Goal: Complete application form: Complete application form

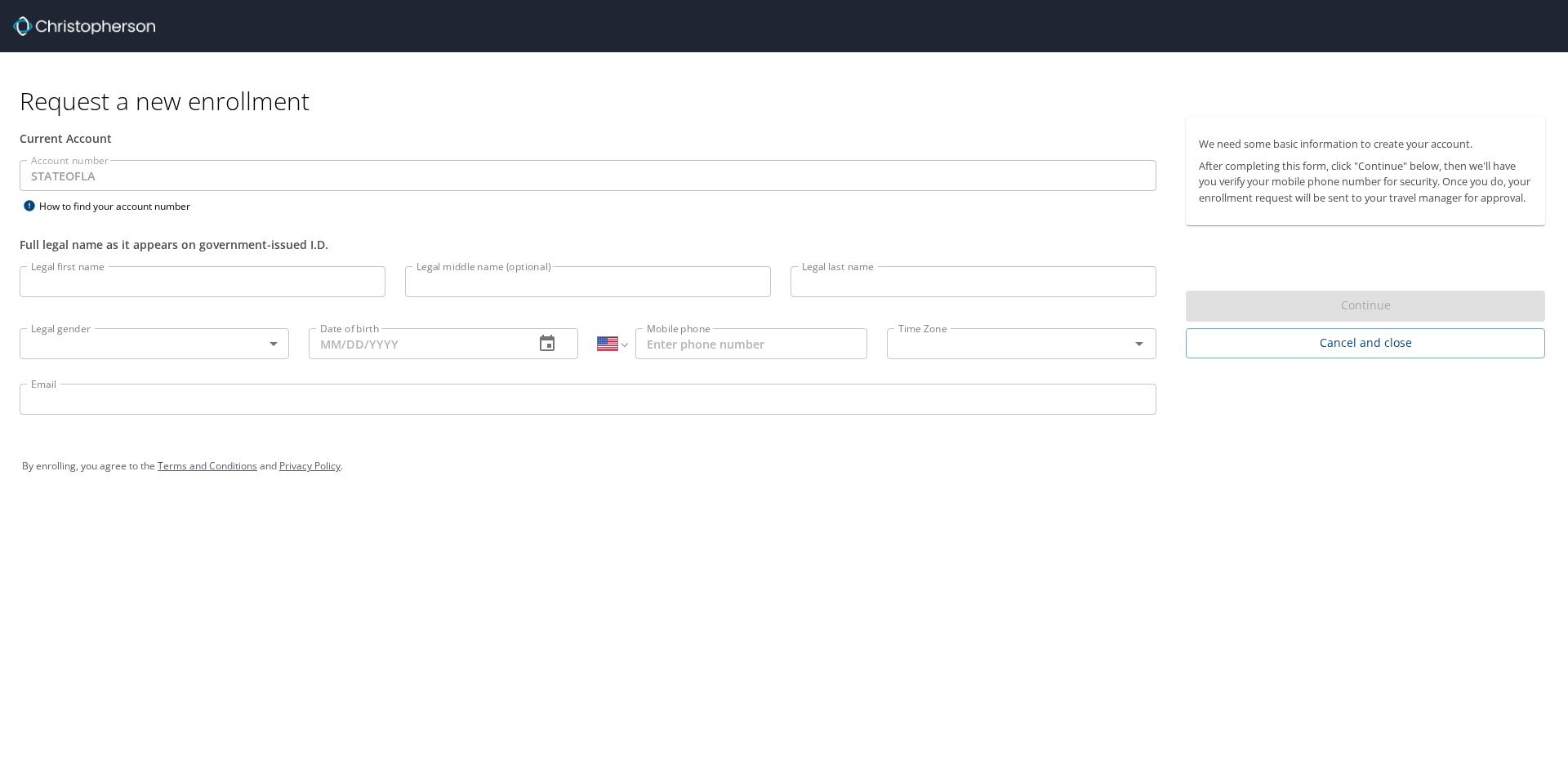
select select "US"
click at [96, 275] on input "Legal first name" at bounding box center [202, 282] width 366 height 31
type input "[PERSON_NAME]"
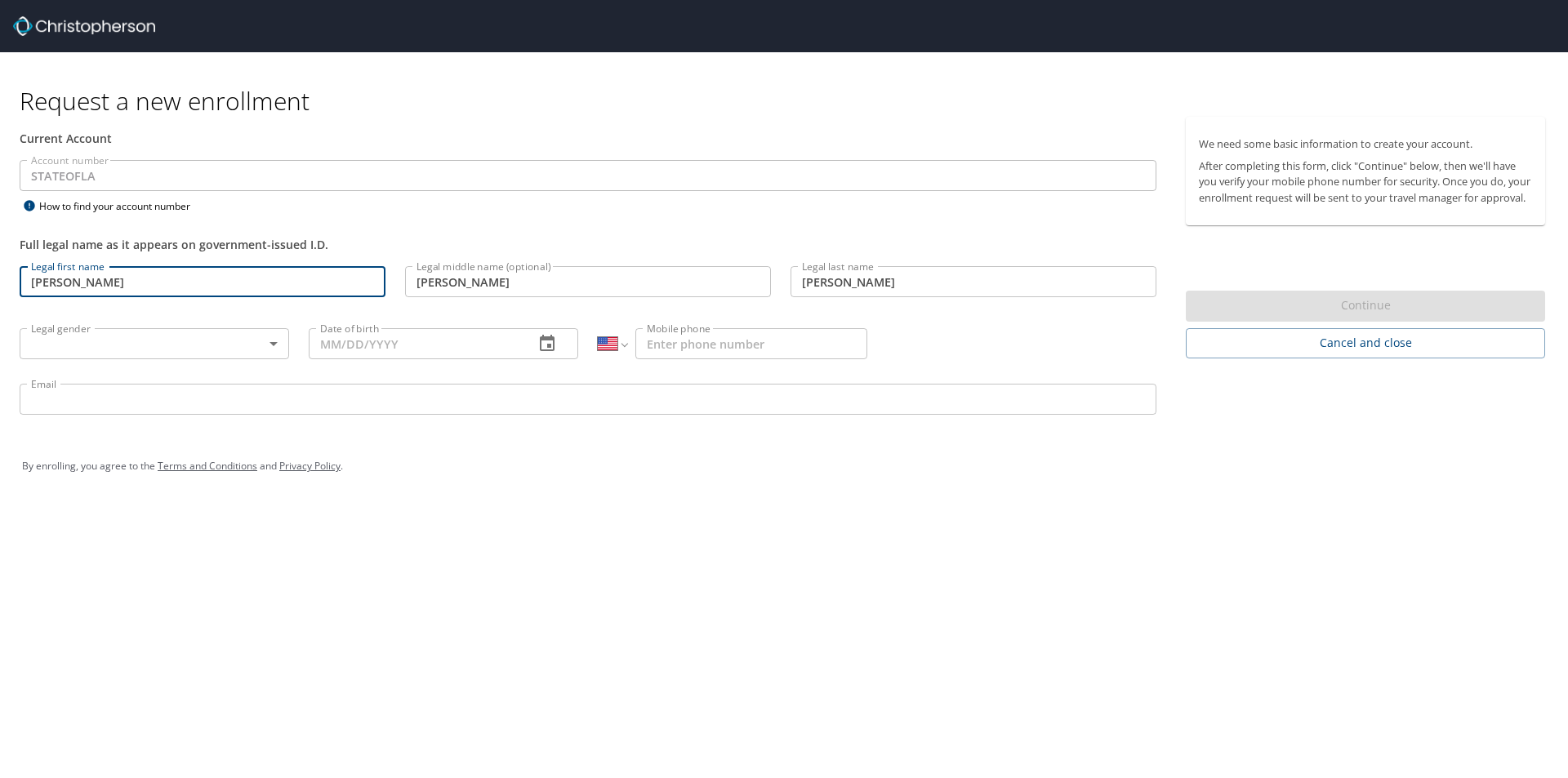
type input "[PHONE_NUMBER]"
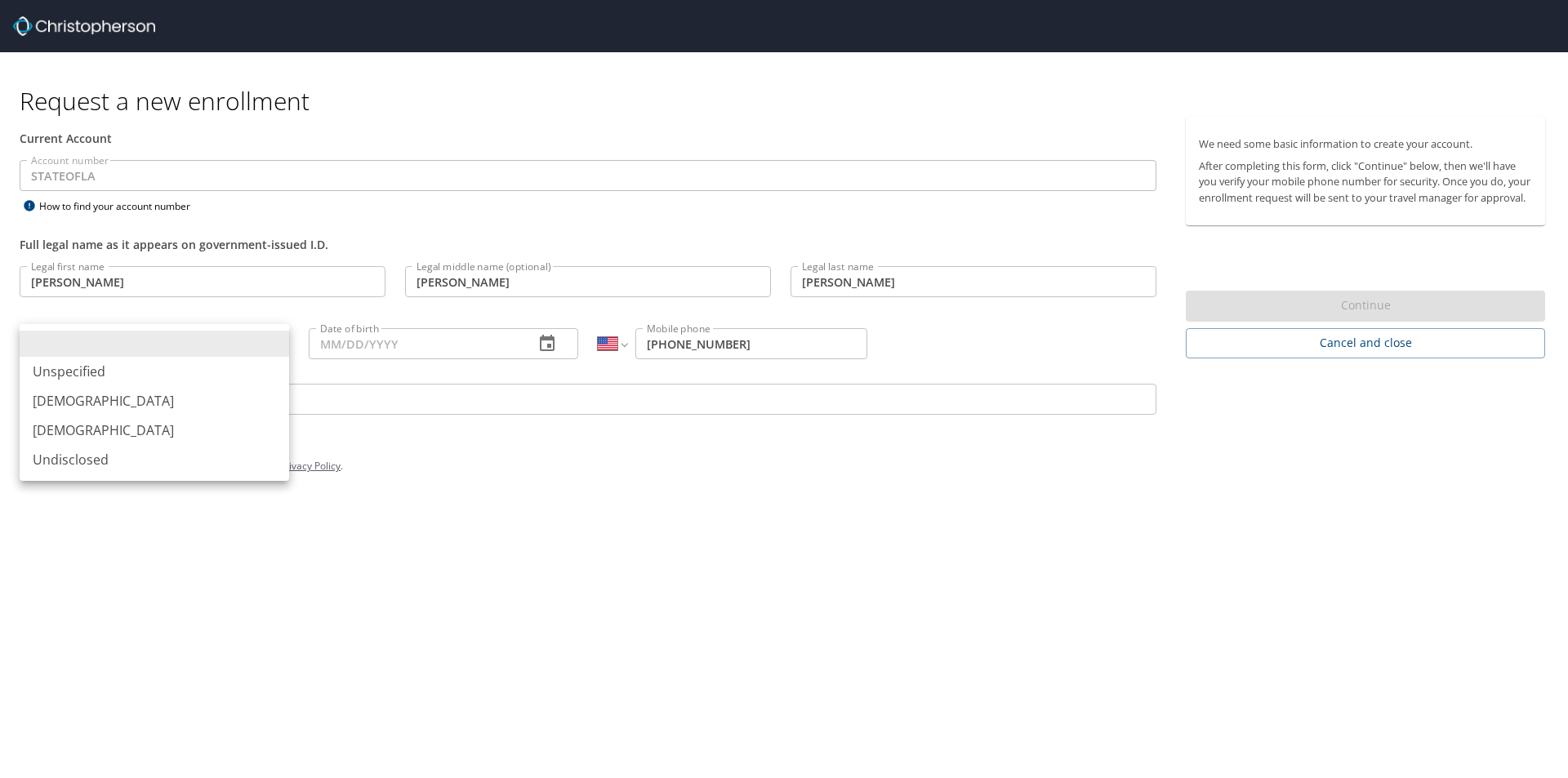
click at [186, 346] on body "Request a new enrollment Current Account Account number STATEOFLA Account numbe…" at bounding box center [784, 389] width 1568 height 778
click at [137, 392] on li "[DEMOGRAPHIC_DATA]" at bounding box center [154, 401] width 269 height 29
type input "[DEMOGRAPHIC_DATA]"
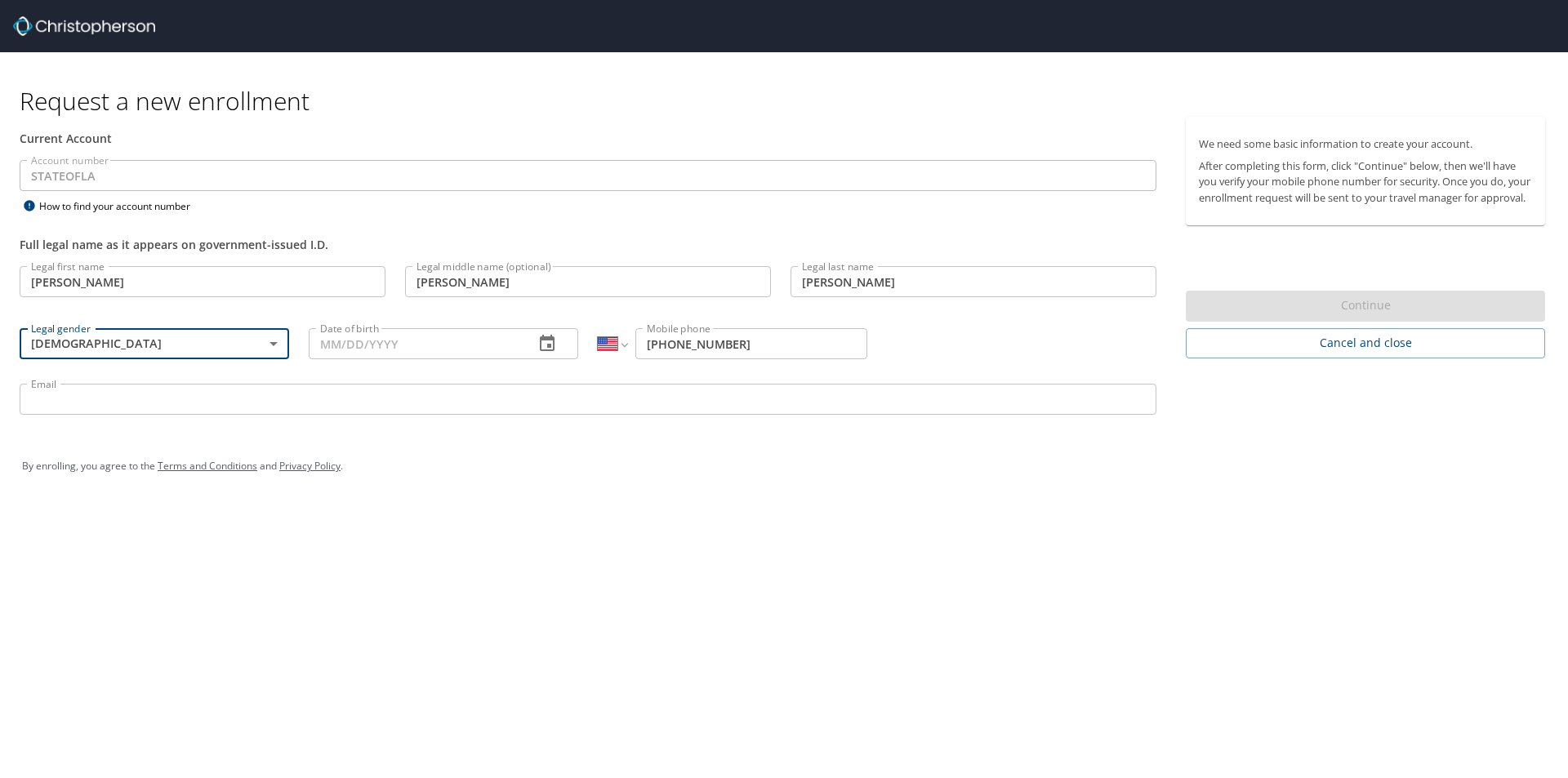
click at [522, 356] on div "Date of birth" at bounding box center [444, 344] width 269 height 31
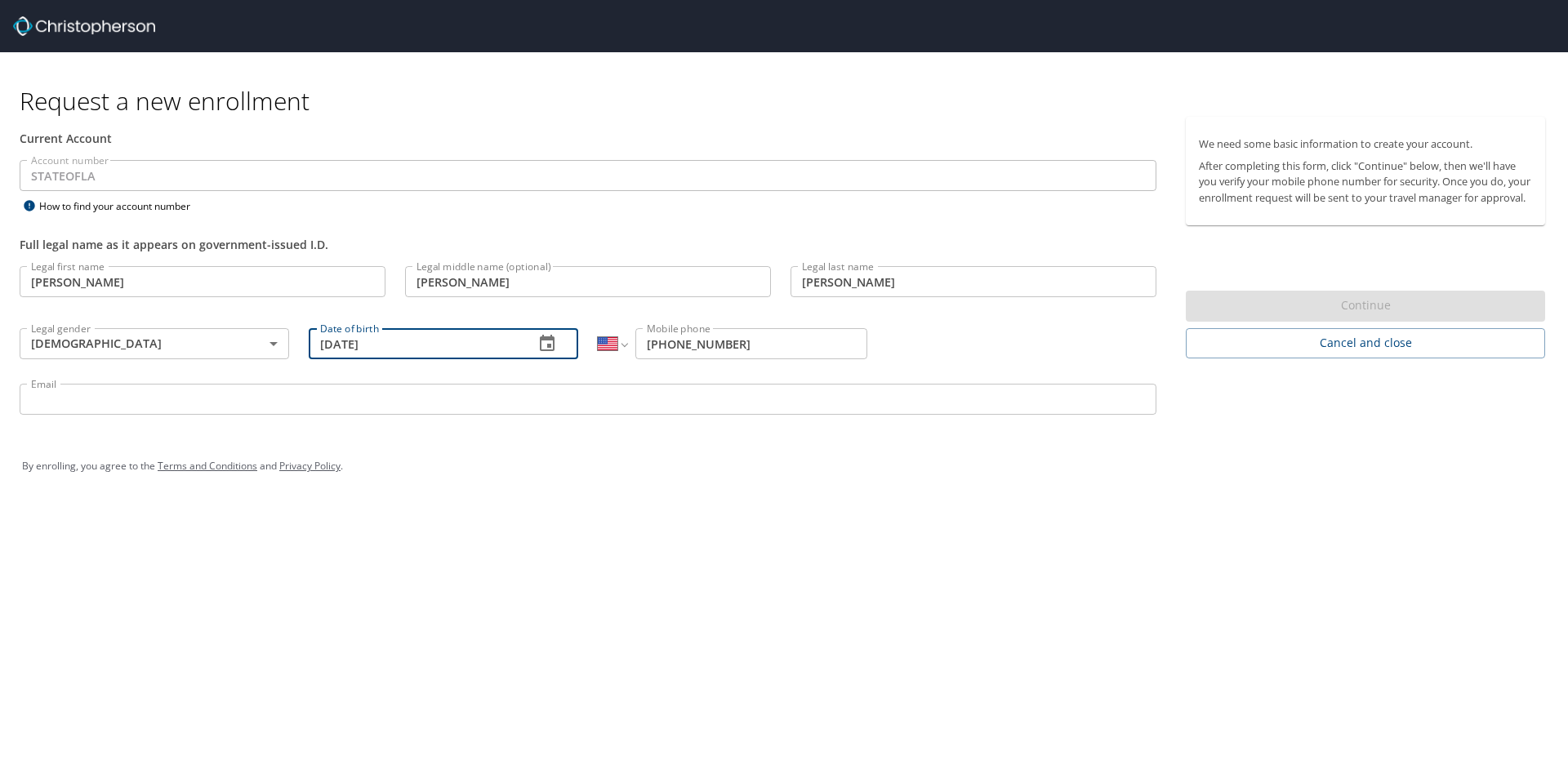
type input "[DATE]"
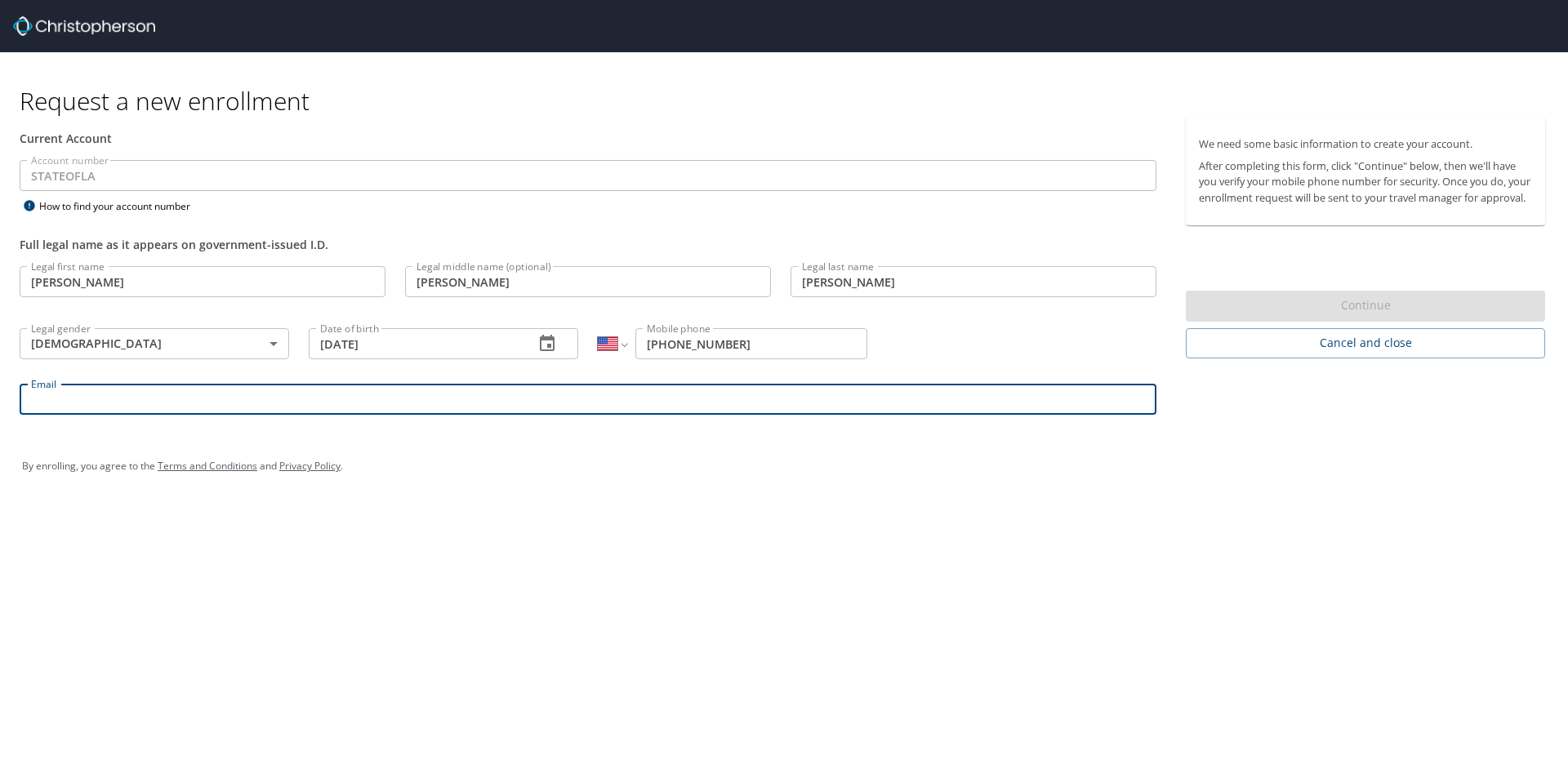
click at [126, 396] on input "Email" at bounding box center [587, 400] width 1137 height 31
type input "[PERSON_NAME][EMAIL_ADDRESS][PERSON_NAME][DOMAIN_NAME]"
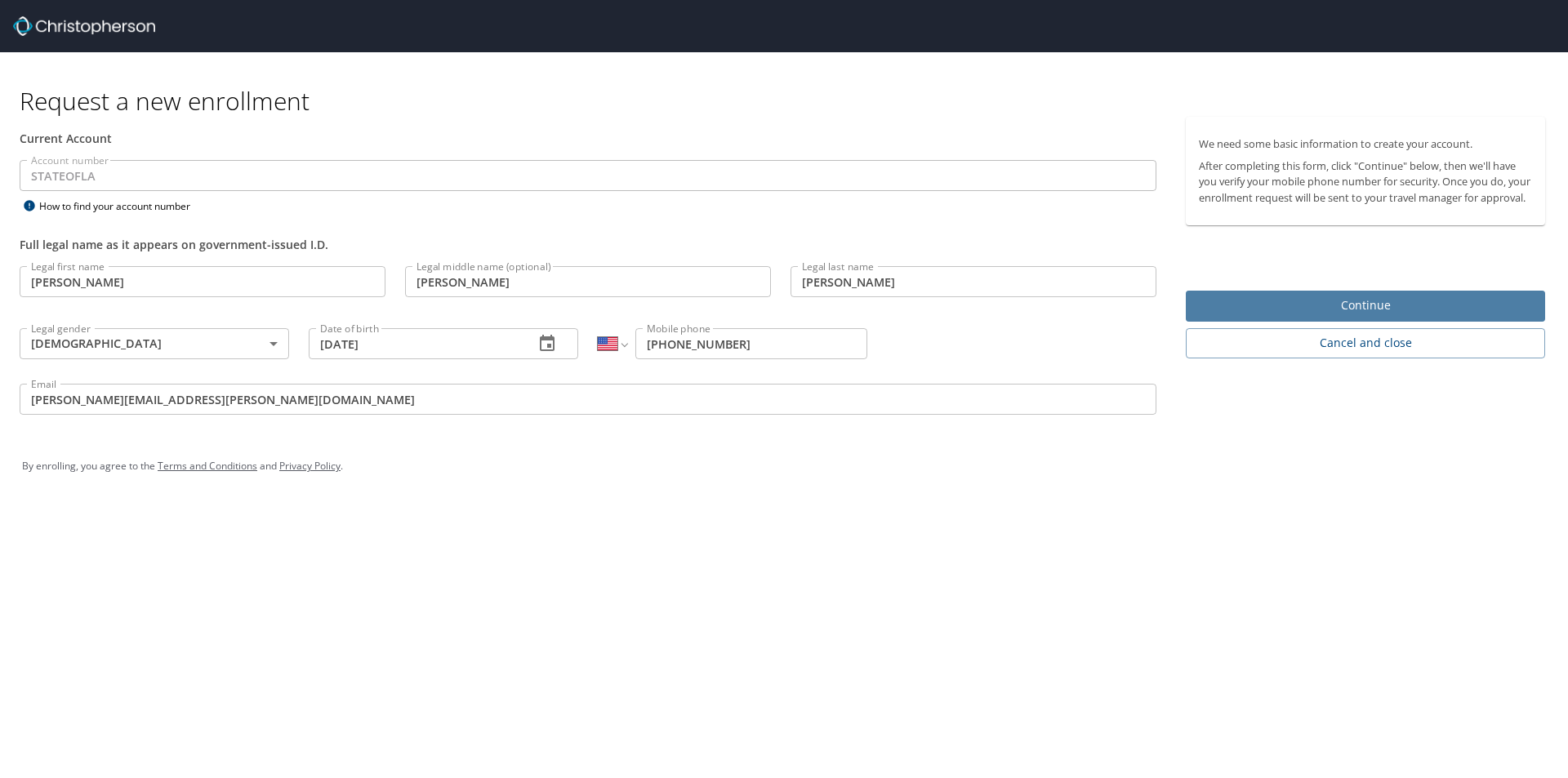
click at [1402, 316] on span "Continue" at bounding box center [1365, 306] width 334 height 20
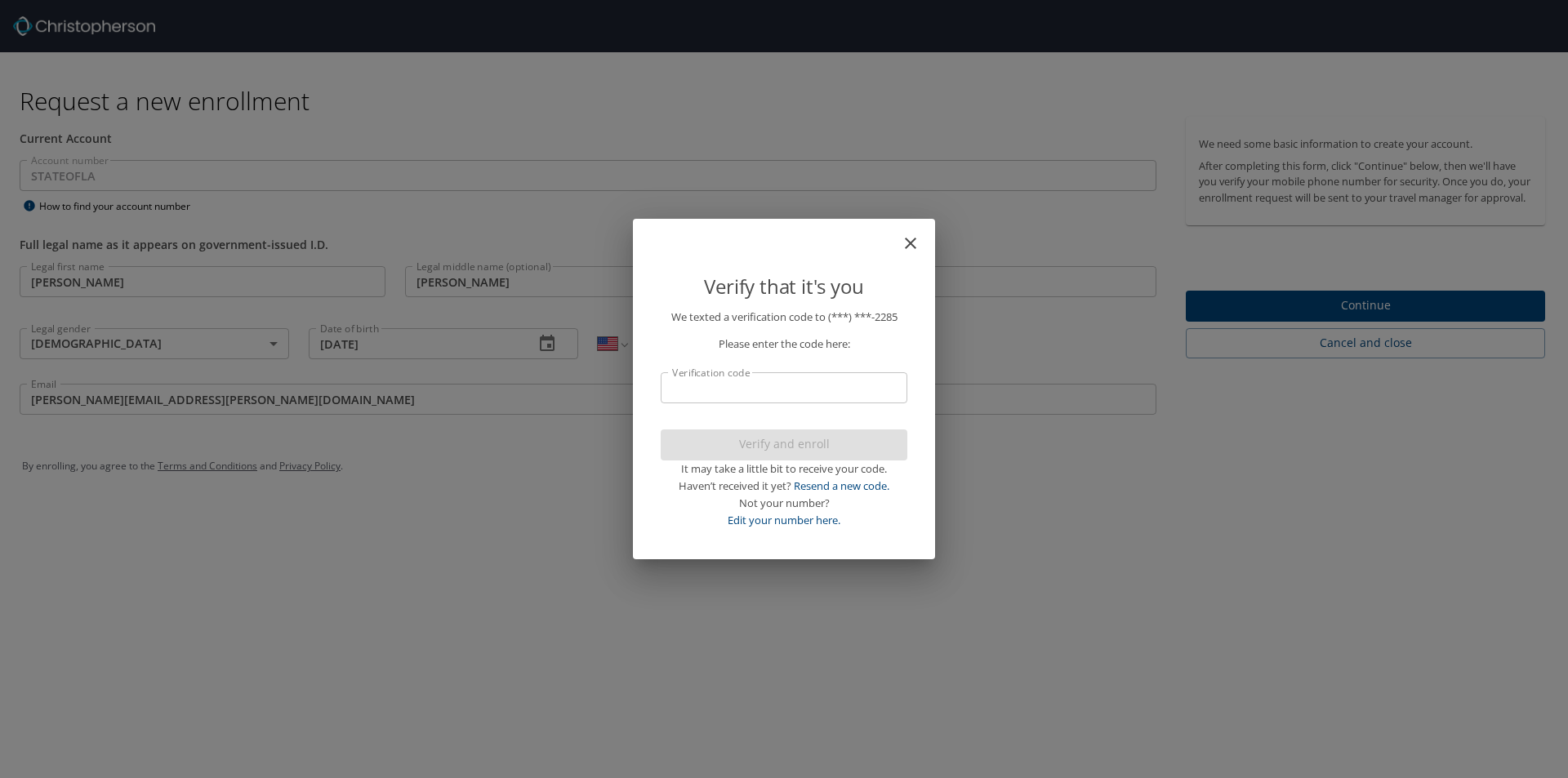
click at [755, 396] on input "Verification code" at bounding box center [784, 388] width 247 height 31
type input "956"
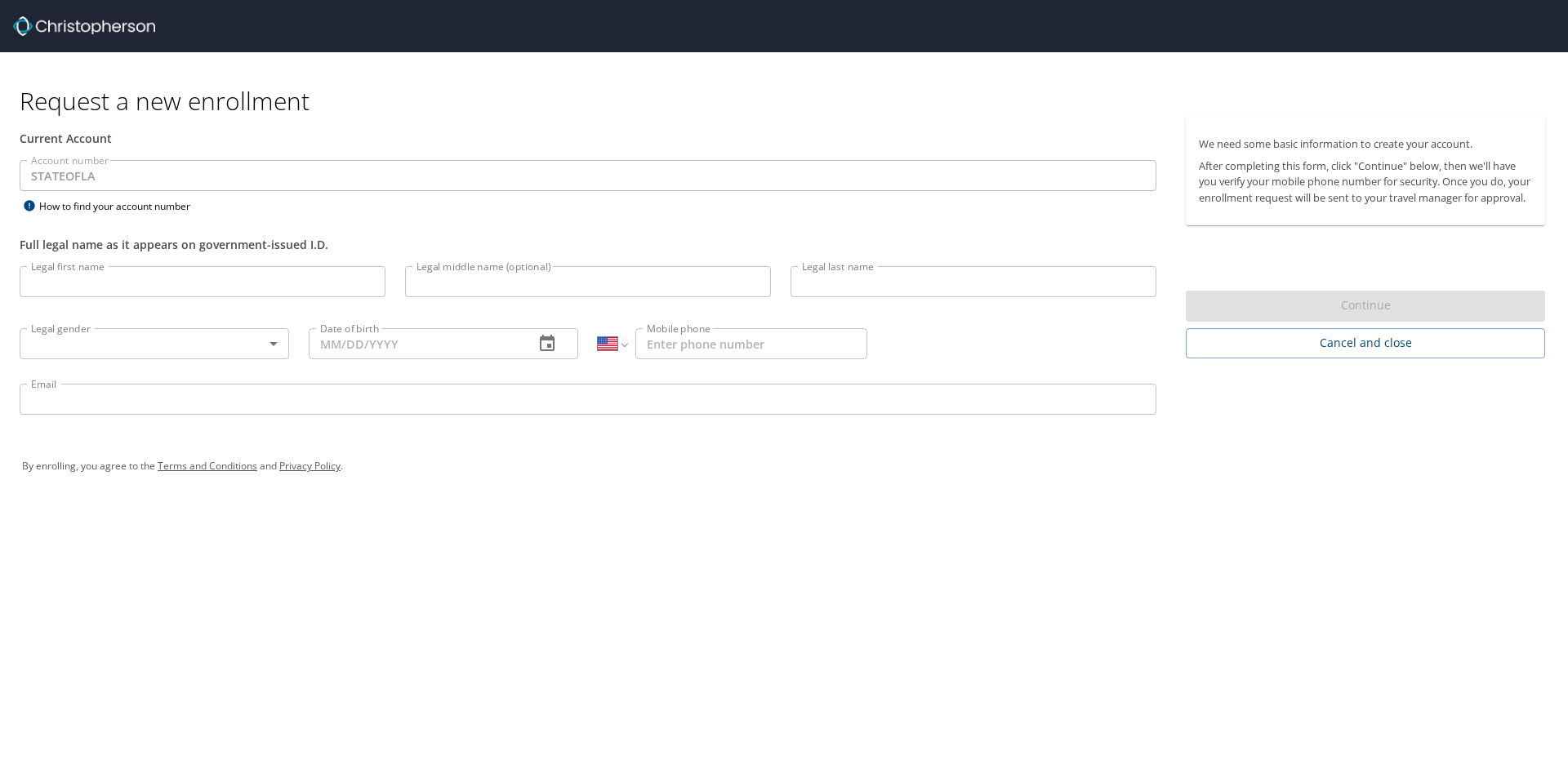
select select "US"
click at [192, 267] on input "Legal first name" at bounding box center [202, 282] width 366 height 31
type input "[PERSON_NAME]"
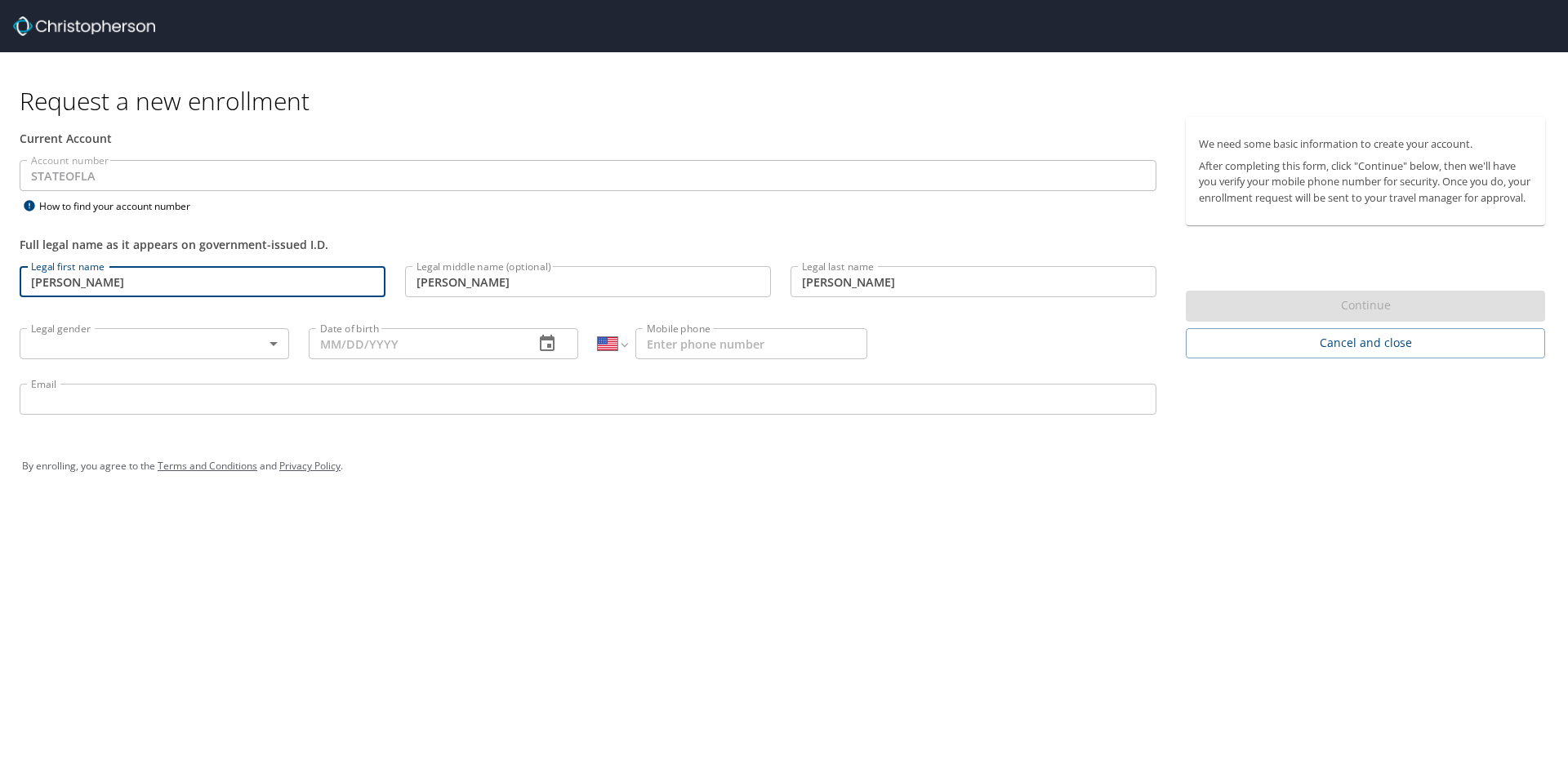
type input "[PHONE_NUMBER]"
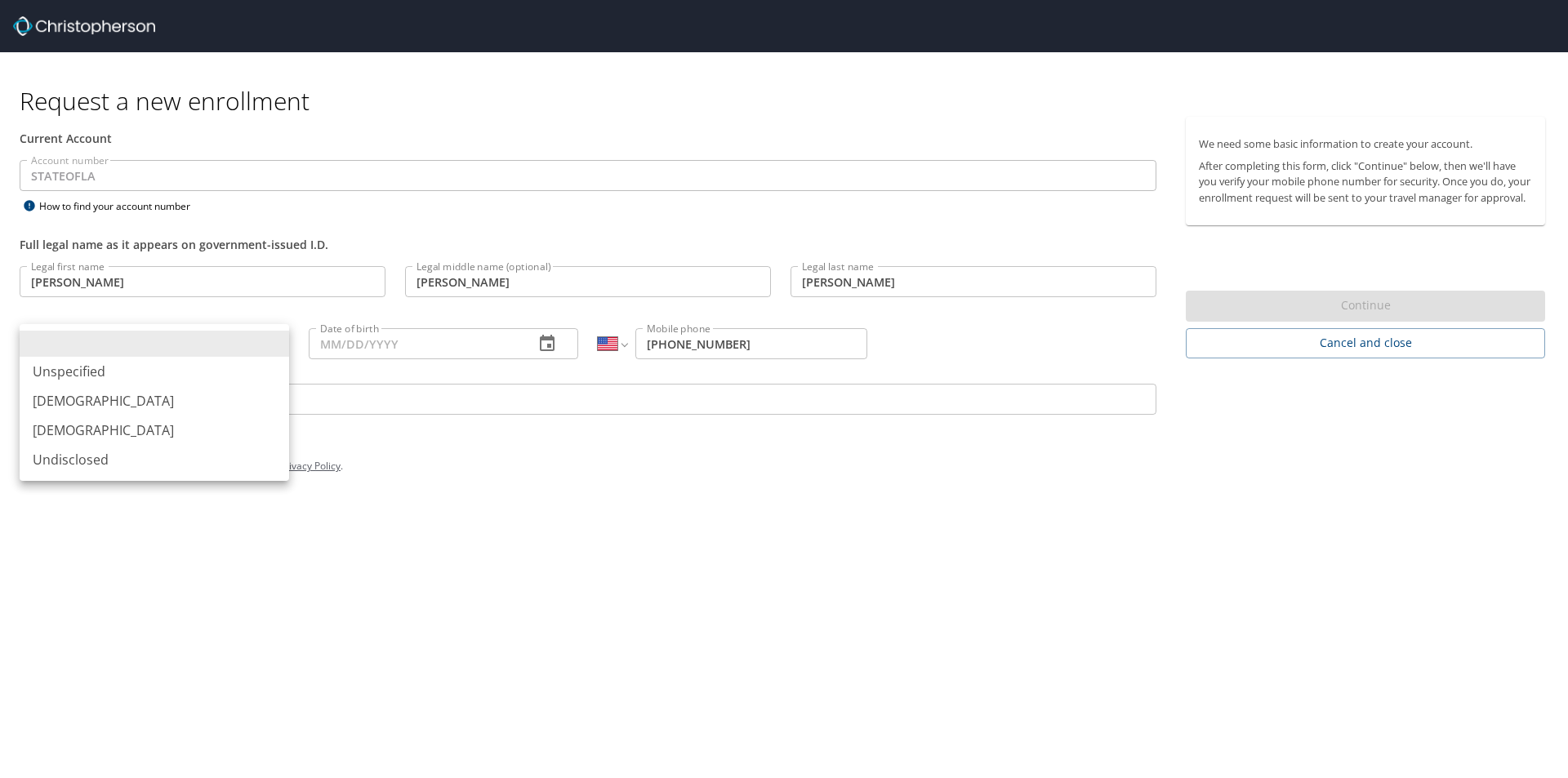
click at [179, 347] on body "Request a new enrollment Current Account Account number STATEOFLA Account numbe…" at bounding box center [784, 389] width 1568 height 778
click at [159, 411] on li "[DEMOGRAPHIC_DATA]" at bounding box center [154, 401] width 269 height 29
type input "[DEMOGRAPHIC_DATA]"
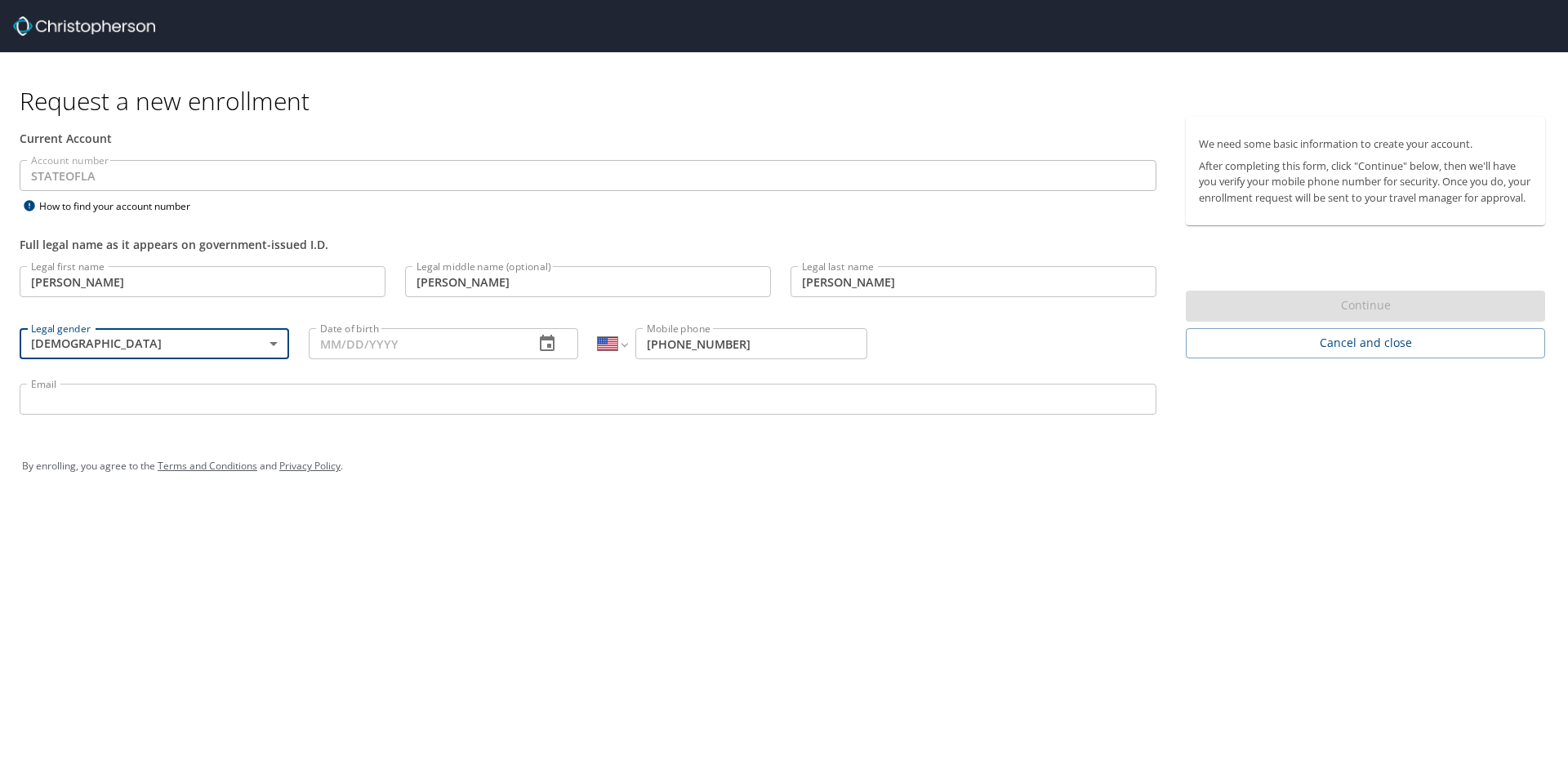
click at [485, 351] on input "Date of birth" at bounding box center [415, 344] width 213 height 31
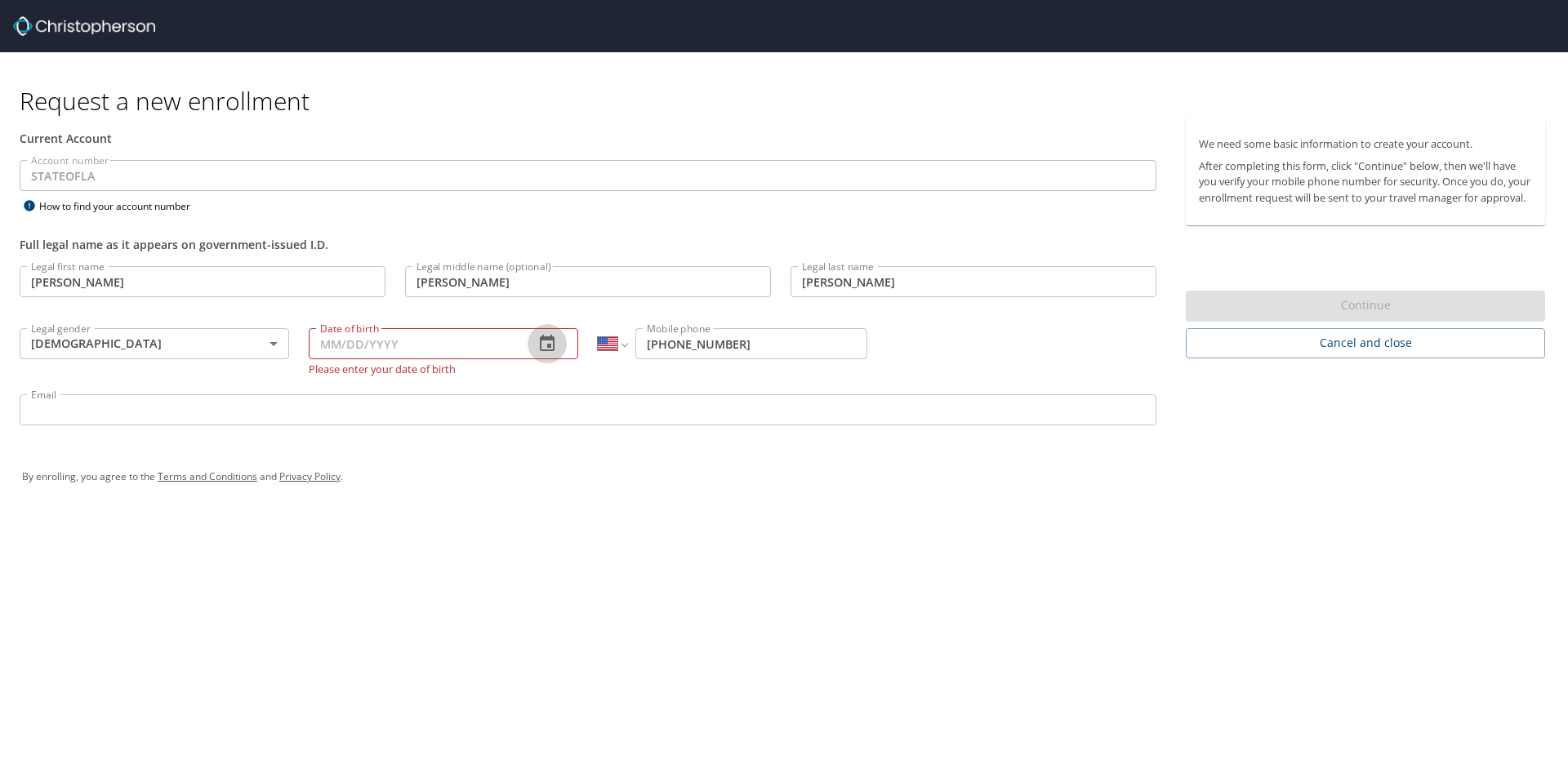
click at [548, 347] on icon "button" at bounding box center [547, 343] width 15 height 16
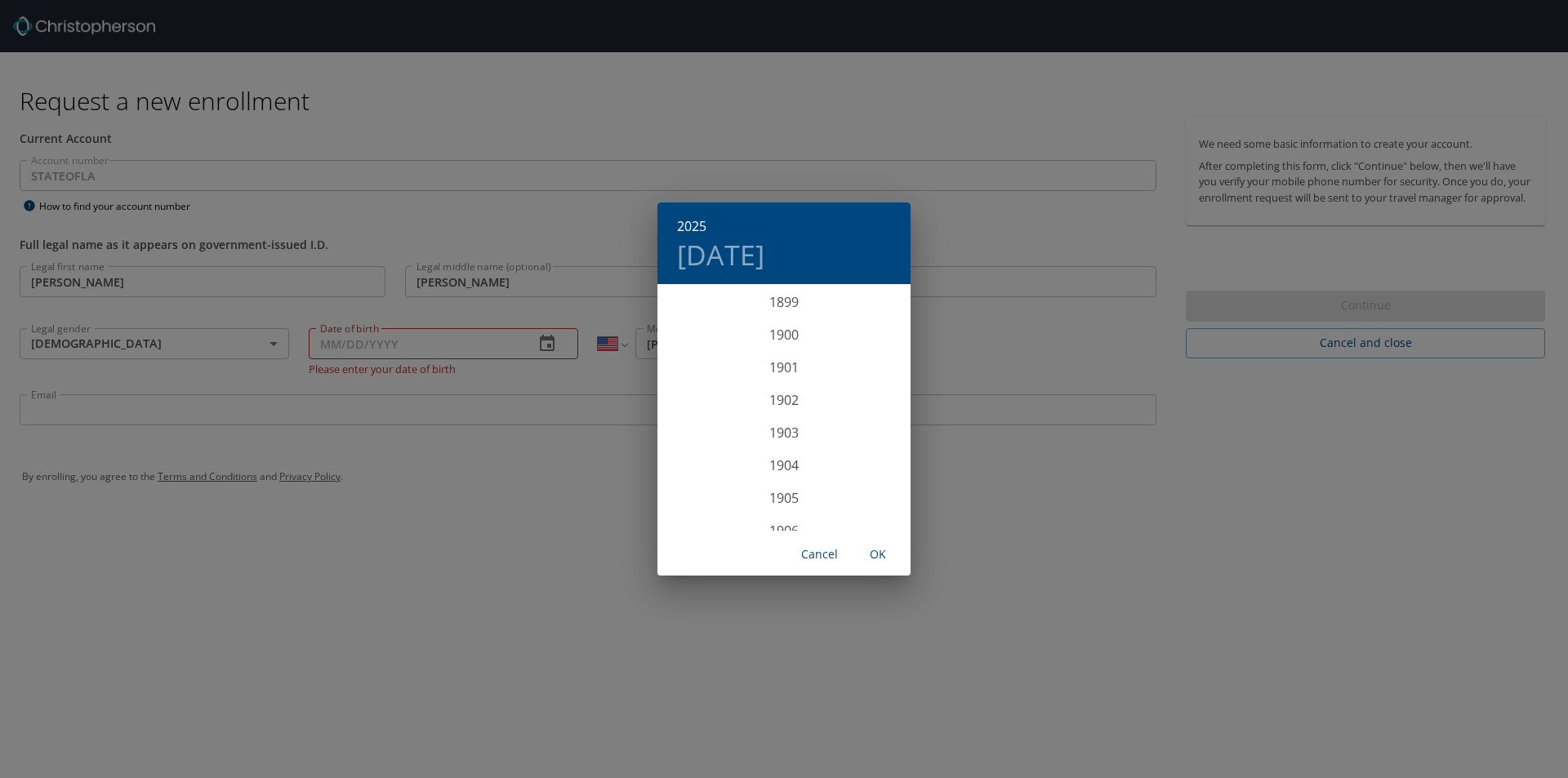
scroll to position [4018, 0]
click at [815, 408] on div "2025" at bounding box center [784, 409] width 253 height 33
click at [499, 353] on div "2025 [DATE] Jan Feb Mar Apr May Jun [DATE] Aug Sep Oct Nov Dec Cancel OK" at bounding box center [784, 389] width 1568 height 778
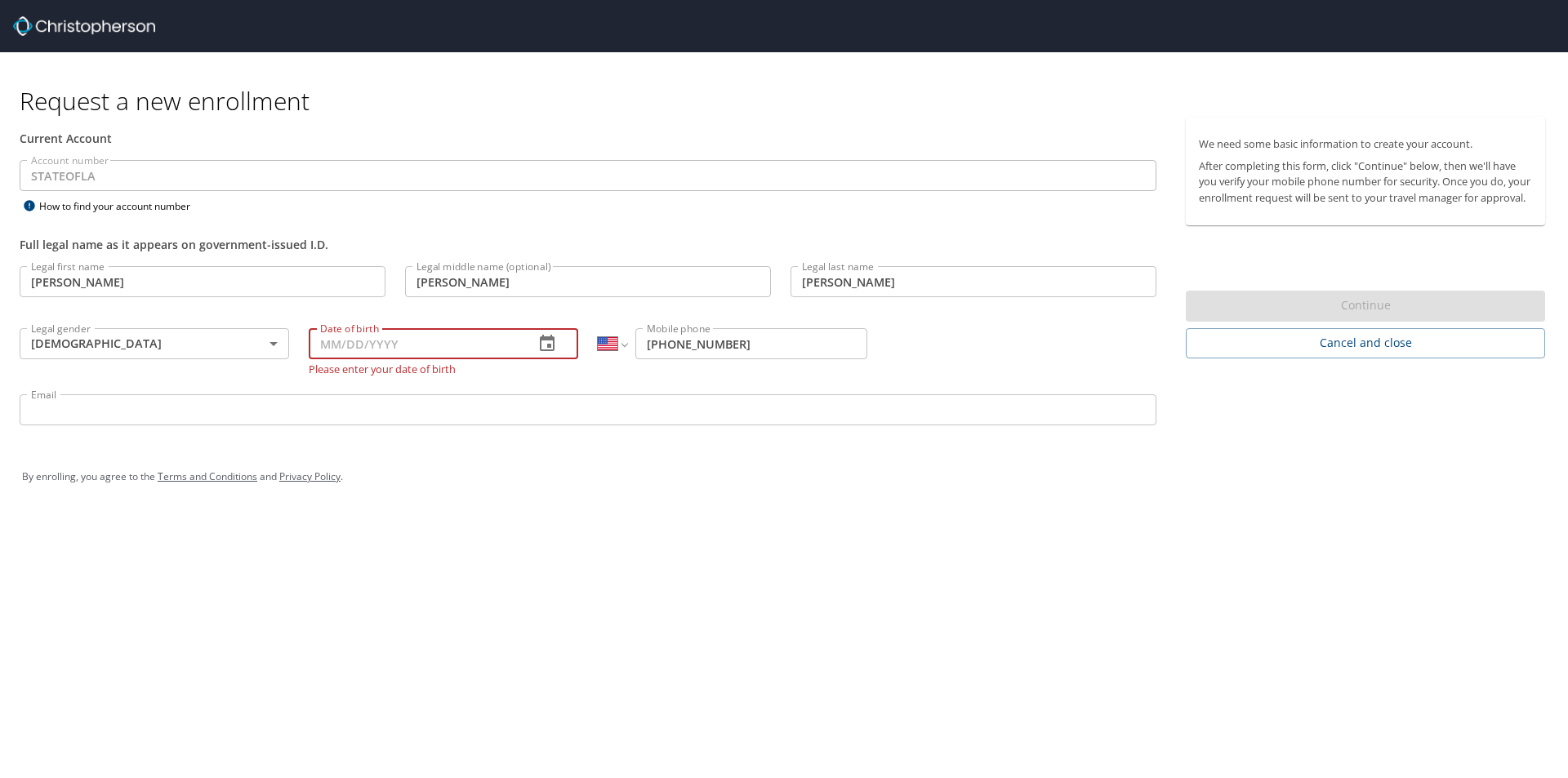
click at [485, 345] on input "Date of birth" at bounding box center [415, 344] width 213 height 31
type input "[DATE]"
click at [321, 410] on input "Email" at bounding box center [587, 411] width 1137 height 31
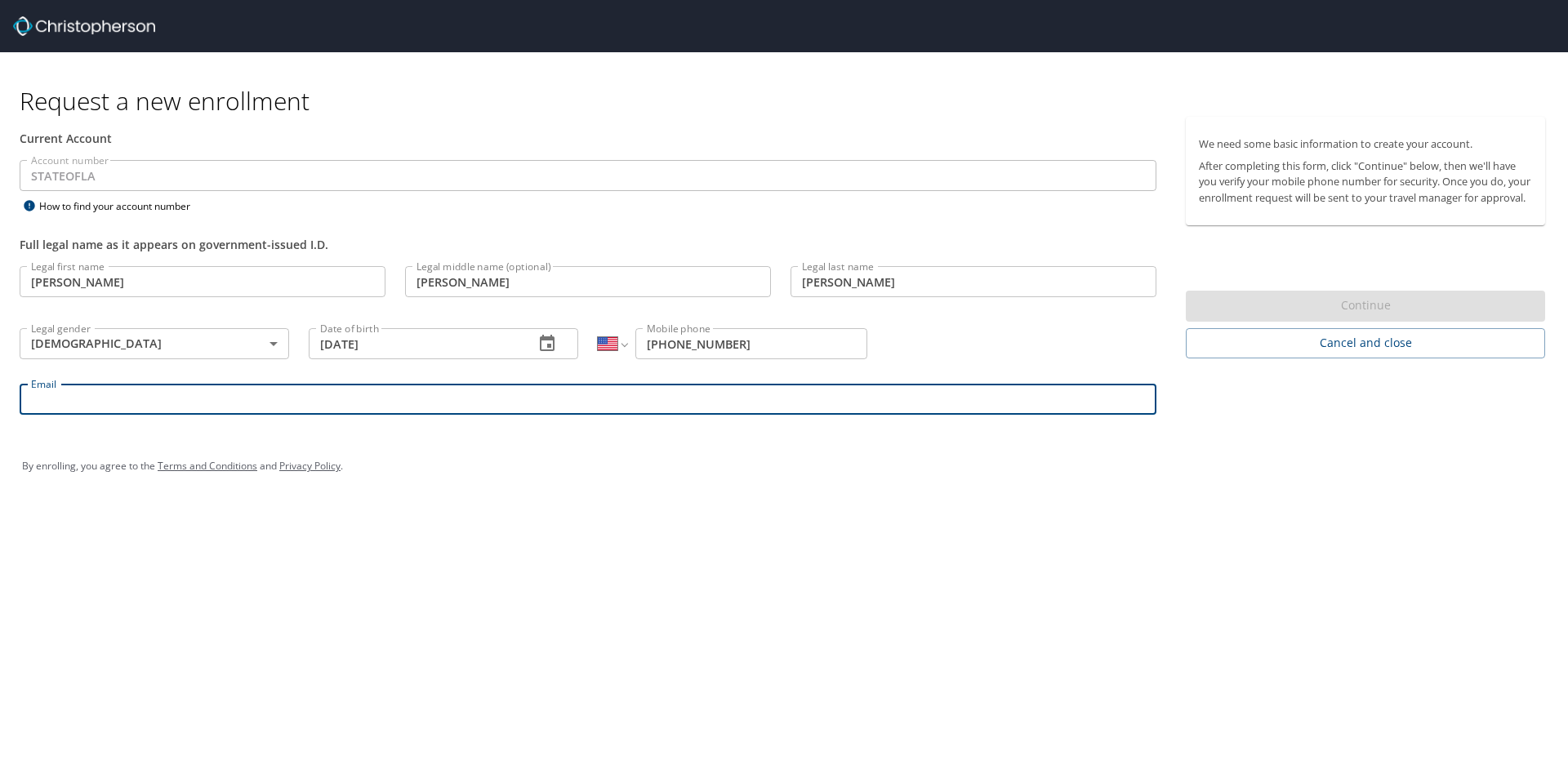
type input "[PERSON_NAME][EMAIL_ADDRESS][PERSON_NAME][DOMAIN_NAME]"
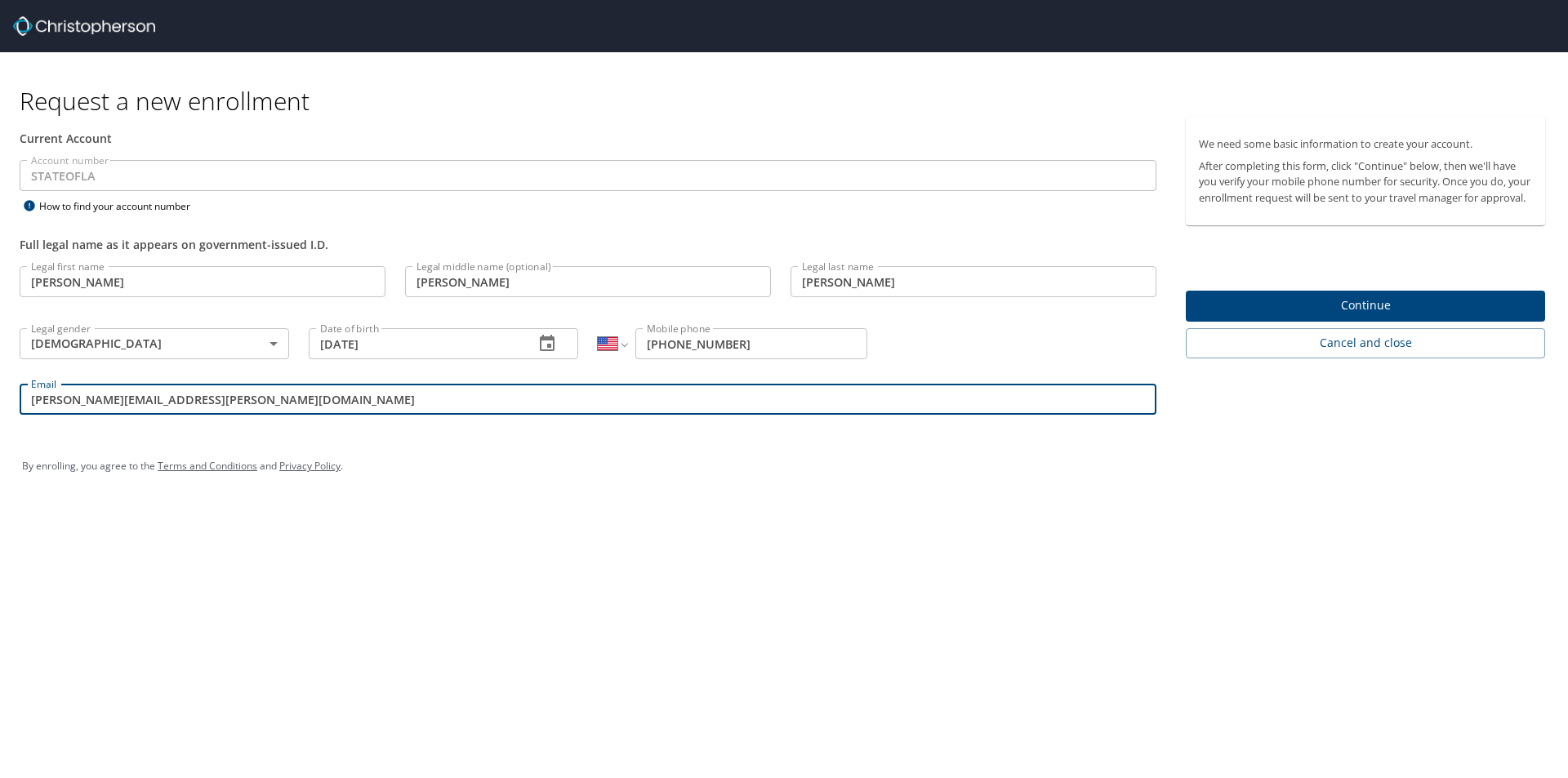
click at [1334, 316] on span "Continue" at bounding box center [1365, 306] width 334 height 20
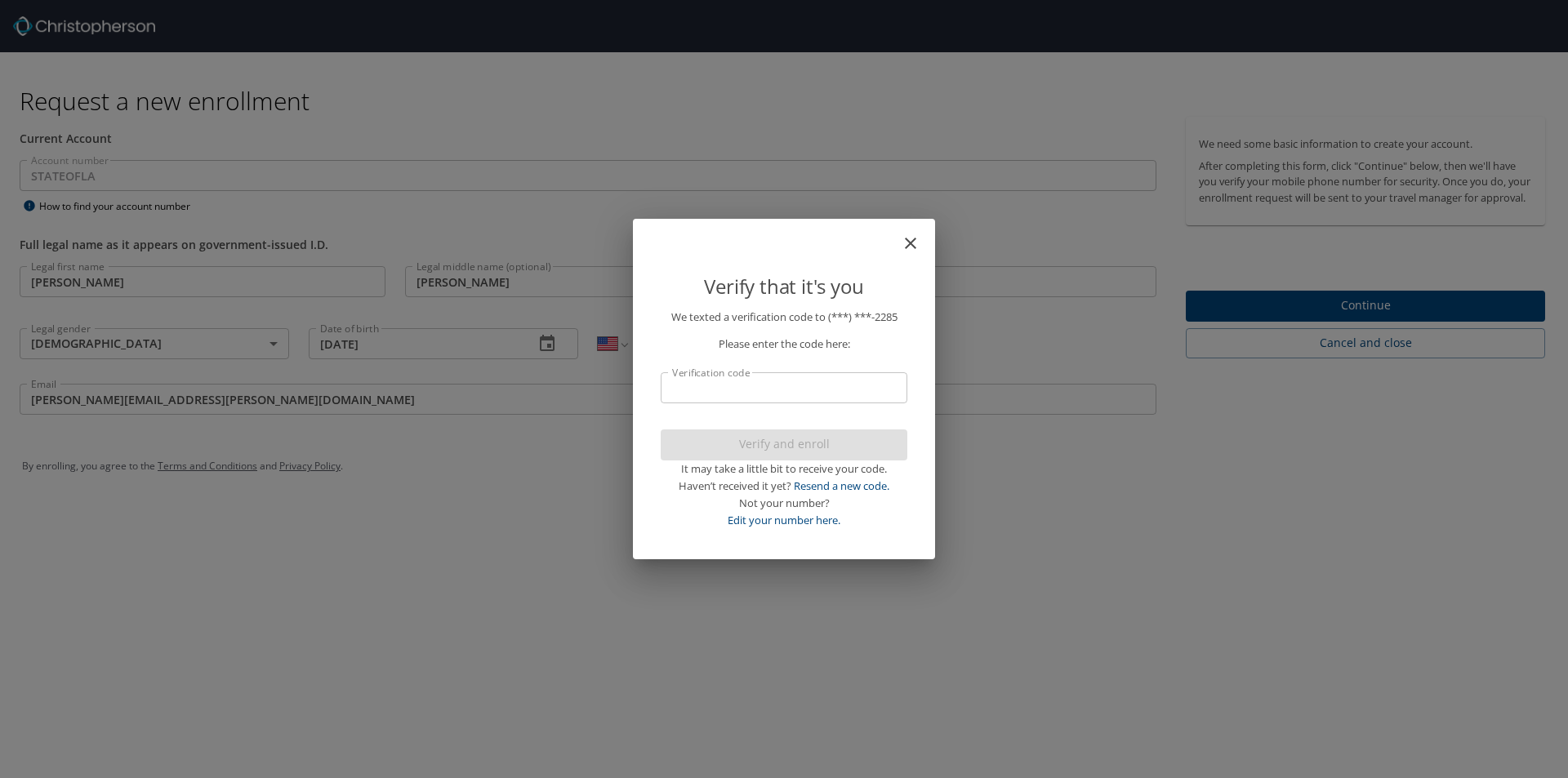
click at [747, 385] on input "Verification code" at bounding box center [784, 388] width 247 height 31
click at [773, 444] on div "Verify and enroll It may take a little bit to receive your code. Haven’t receiv…" at bounding box center [784, 479] width 247 height 100
click at [687, 392] on input "71400" at bounding box center [784, 388] width 247 height 31
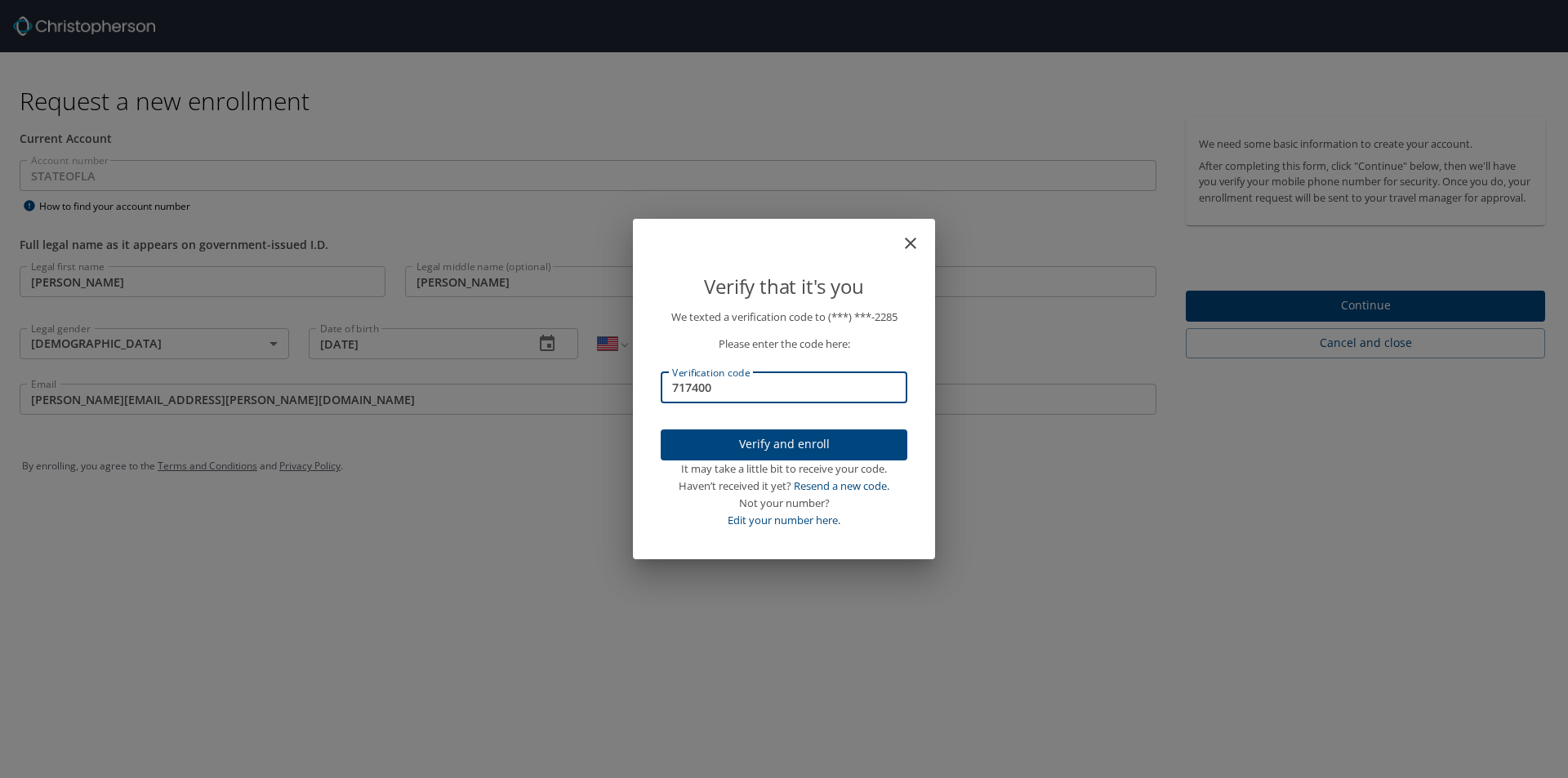
type input "717400"
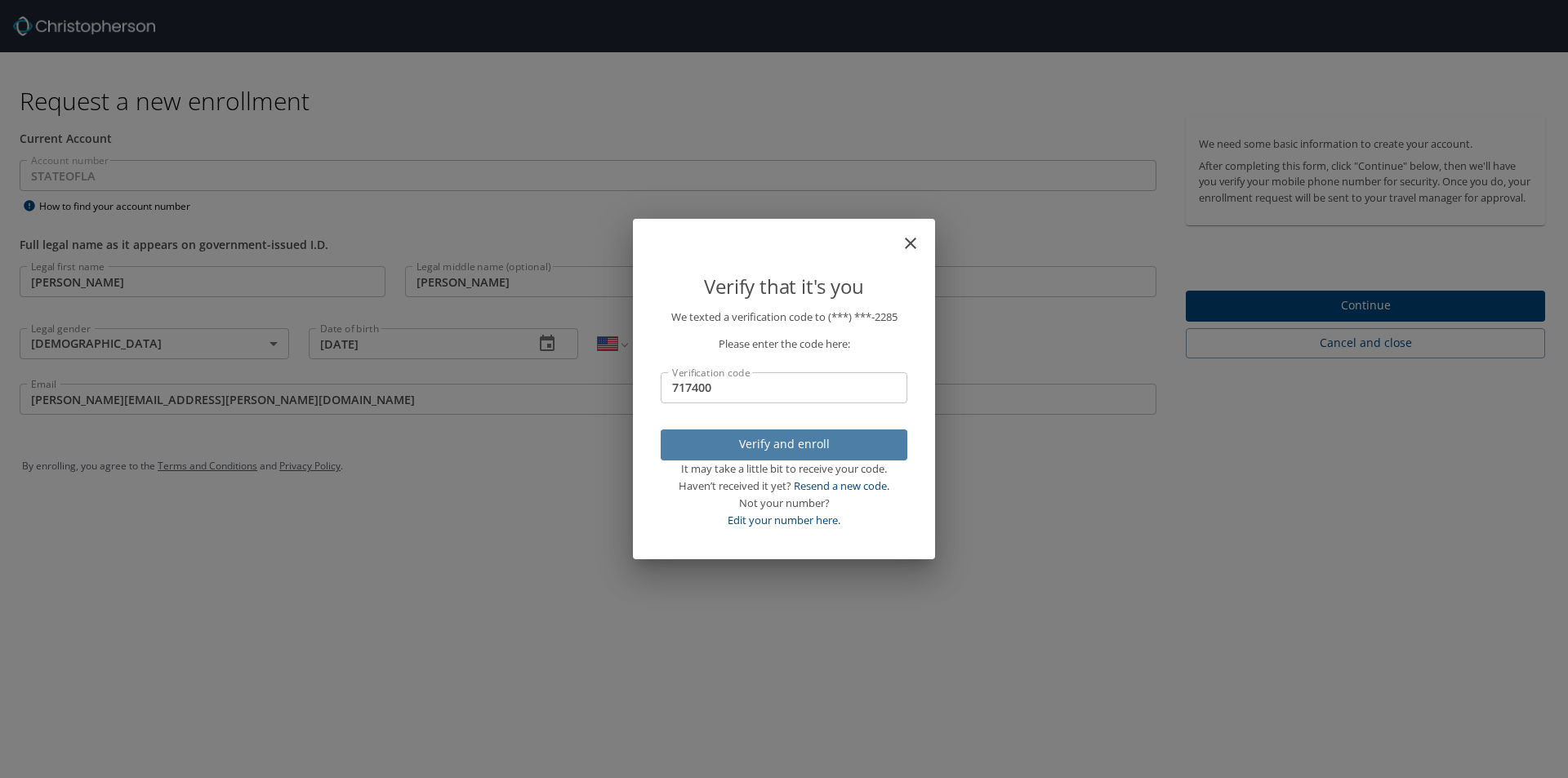
click at [819, 446] on span "Verify and enroll" at bounding box center [784, 444] width 221 height 20
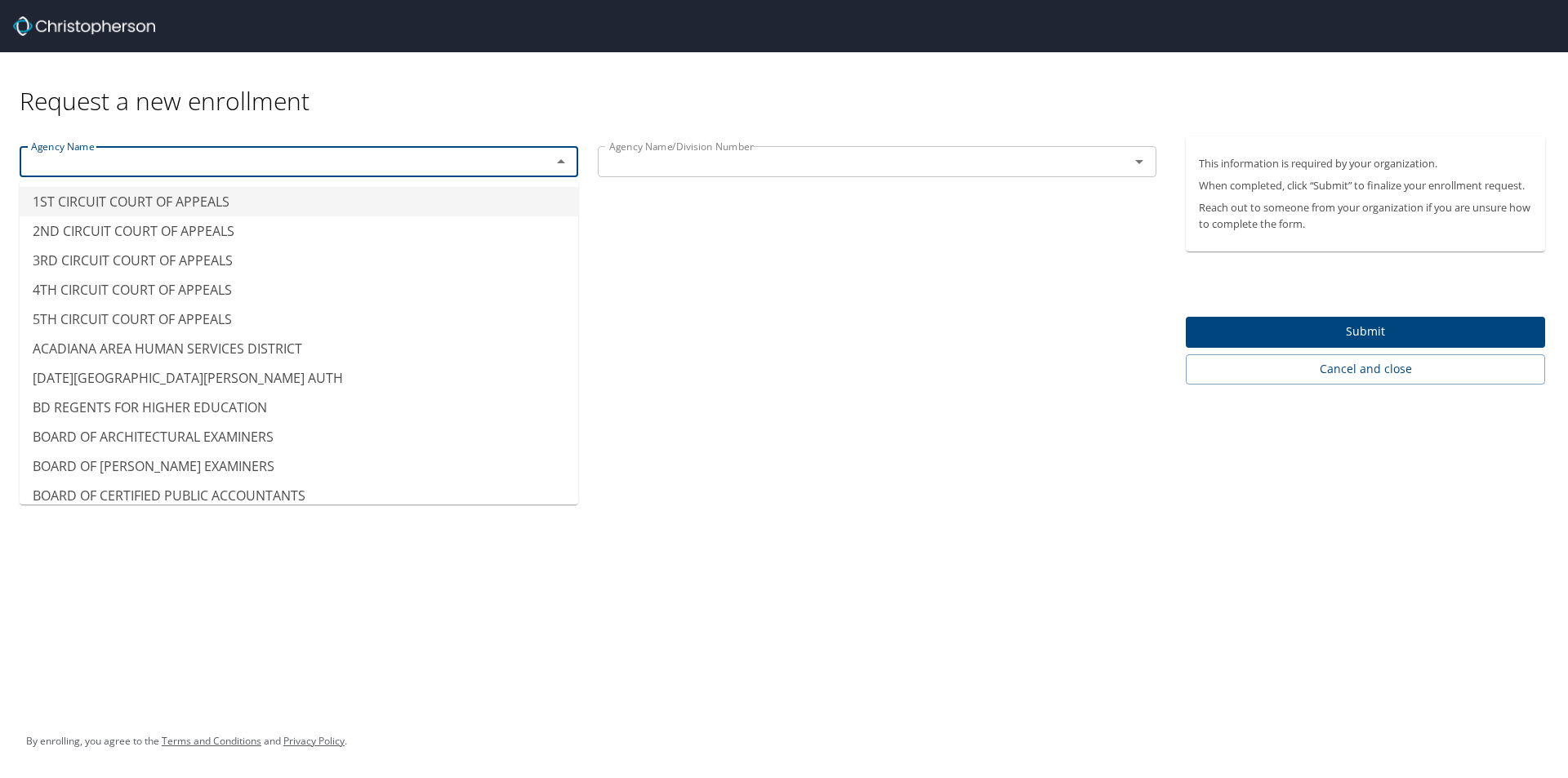
click at [300, 171] on input "text" at bounding box center [275, 161] width 500 height 21
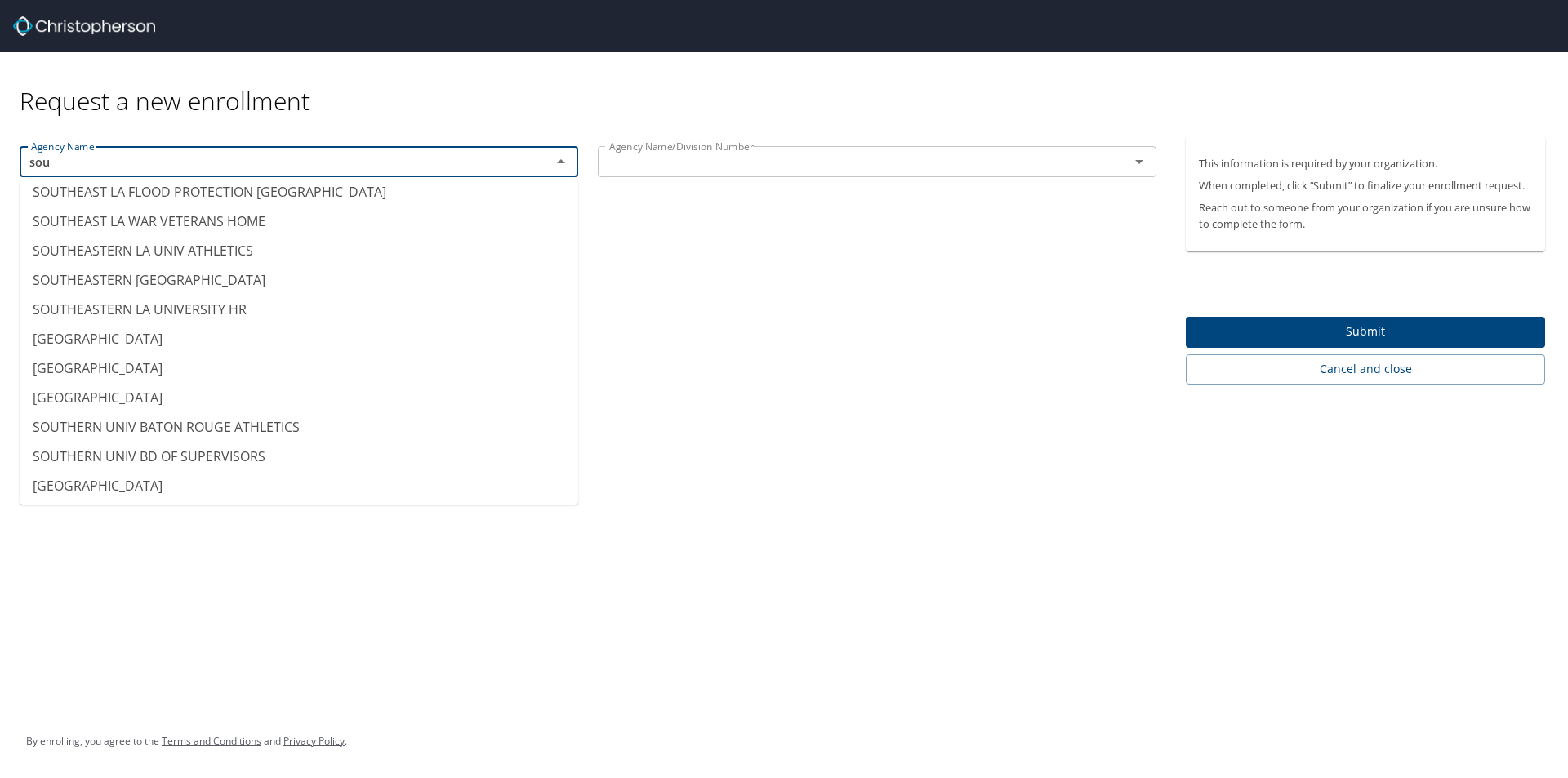
scroll to position [255, 0]
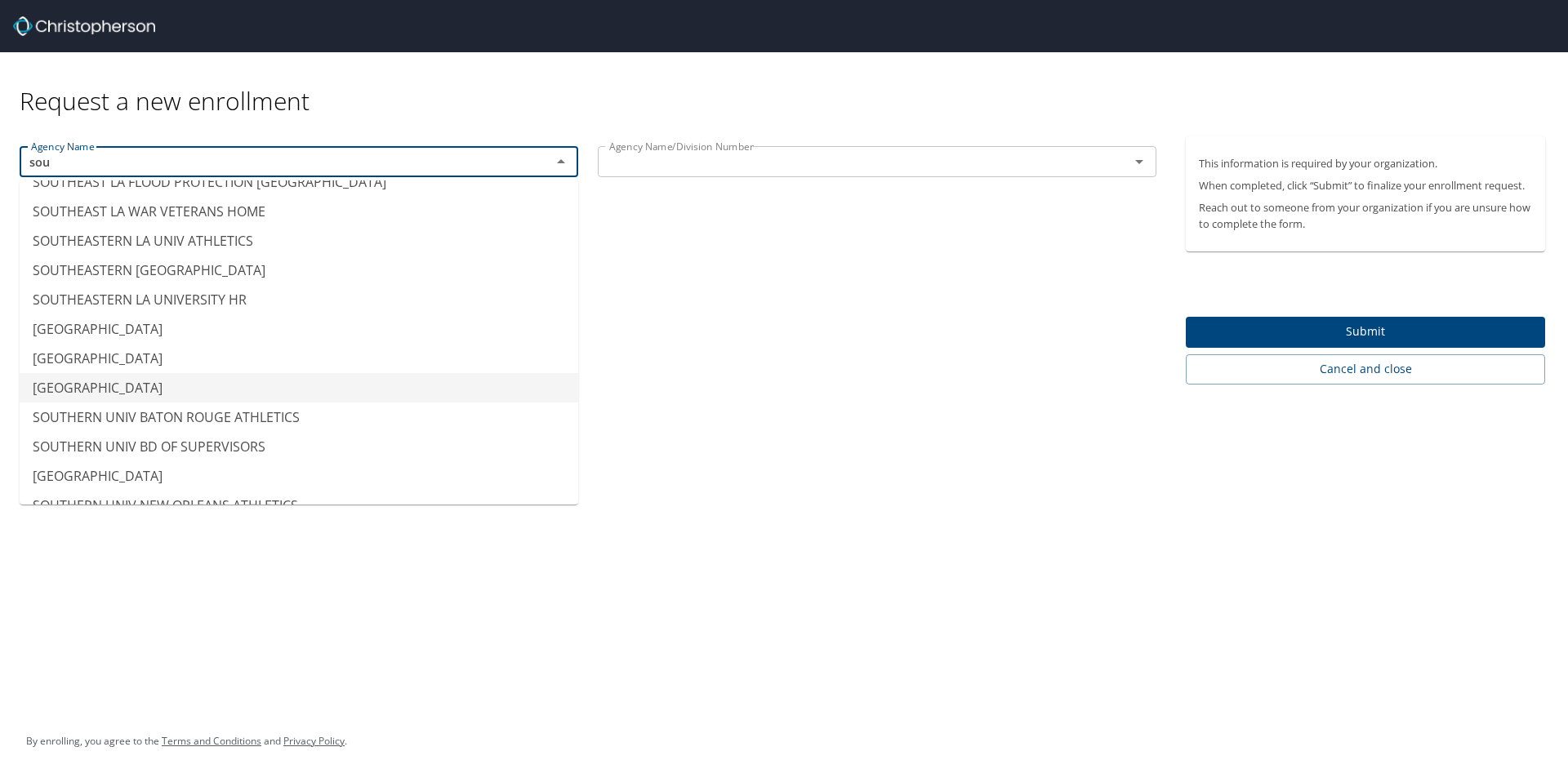
click at [402, 387] on li "[GEOGRAPHIC_DATA]" at bounding box center [299, 388] width 559 height 29
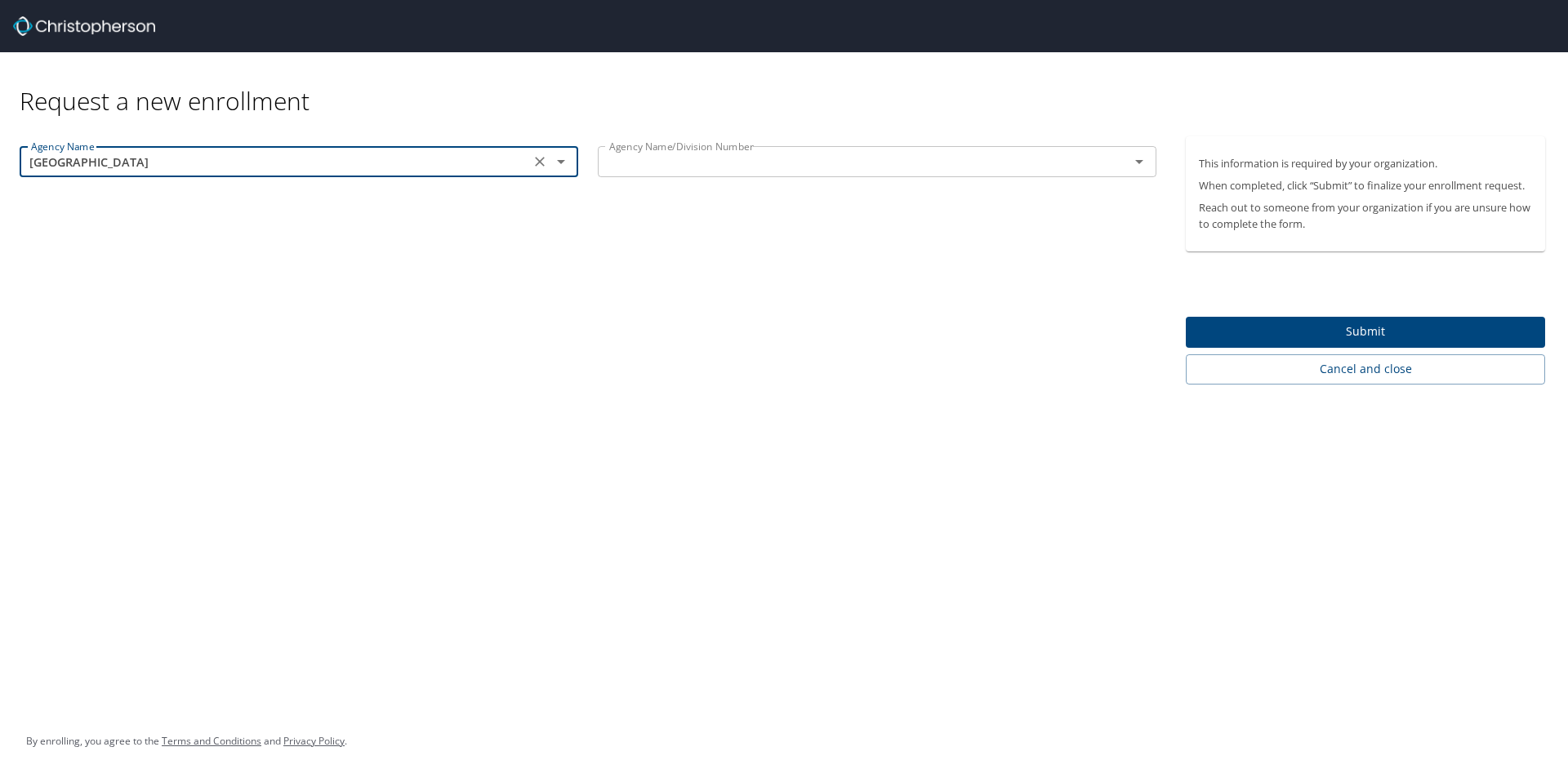
type input "[GEOGRAPHIC_DATA]"
click at [669, 162] on input "text" at bounding box center [853, 161] width 500 height 21
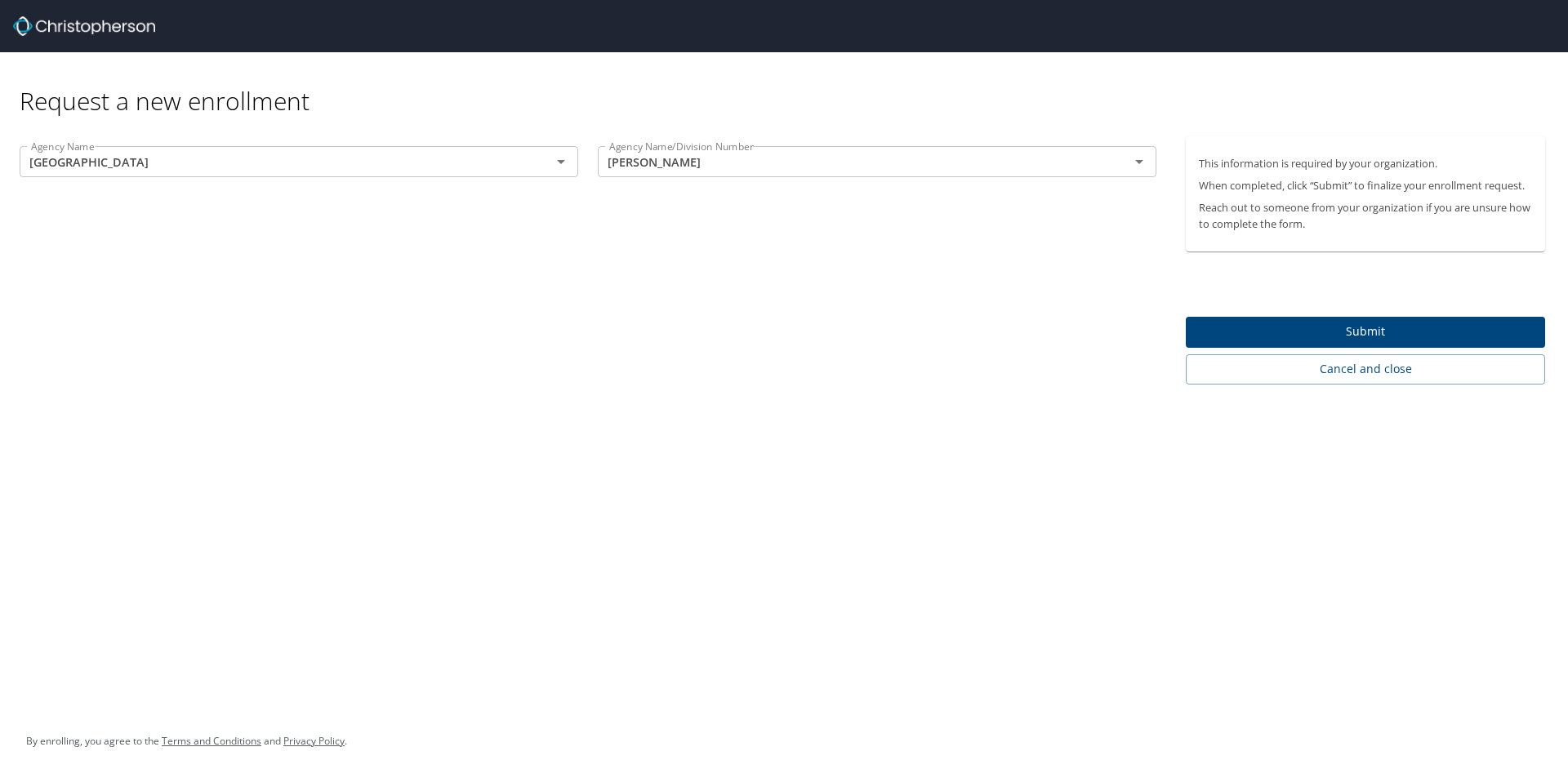
type input "[GEOGRAPHIC_DATA]"
